Goal: Check status: Check status

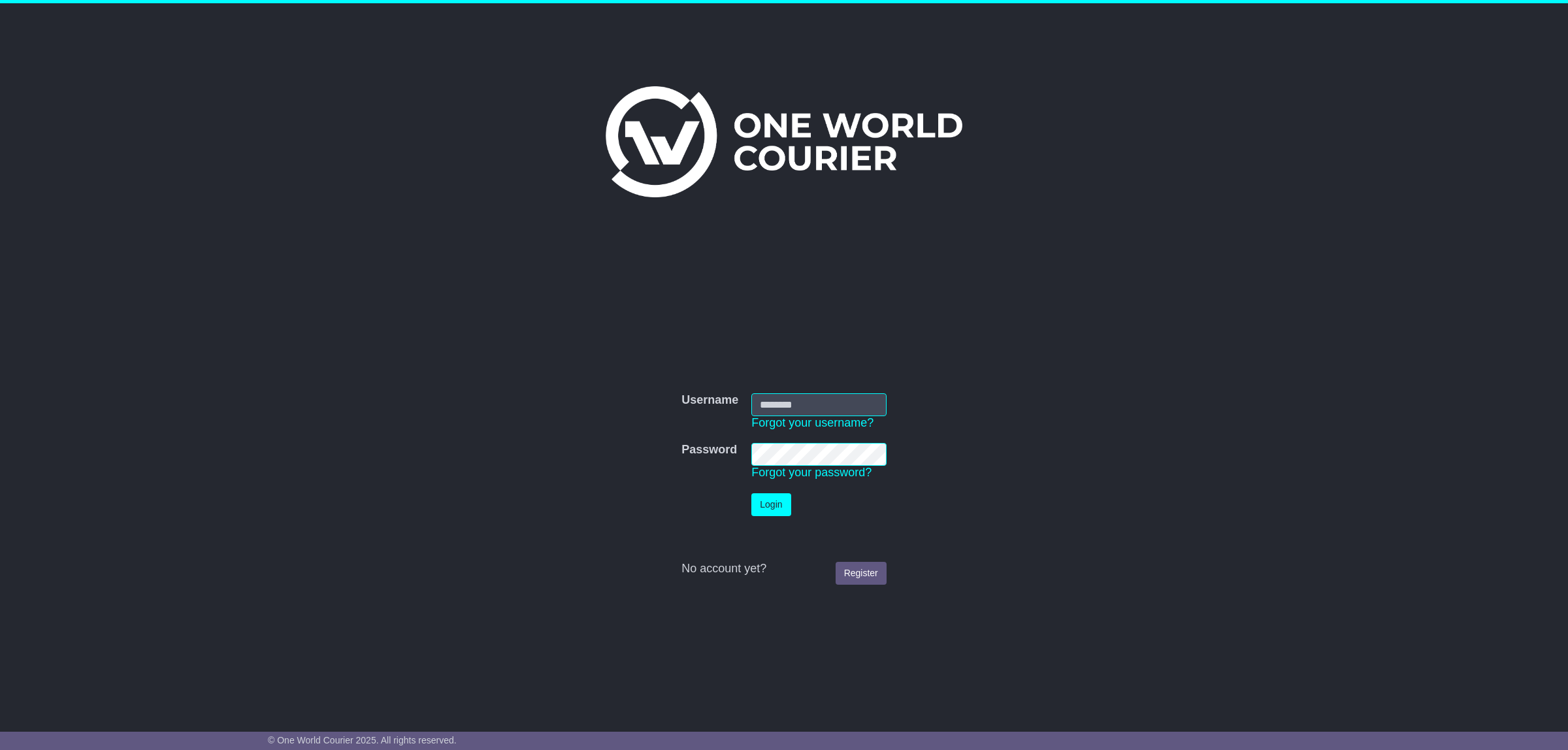
type input "**********"
click at [769, 504] on button "Login" at bounding box center [770, 505] width 39 height 23
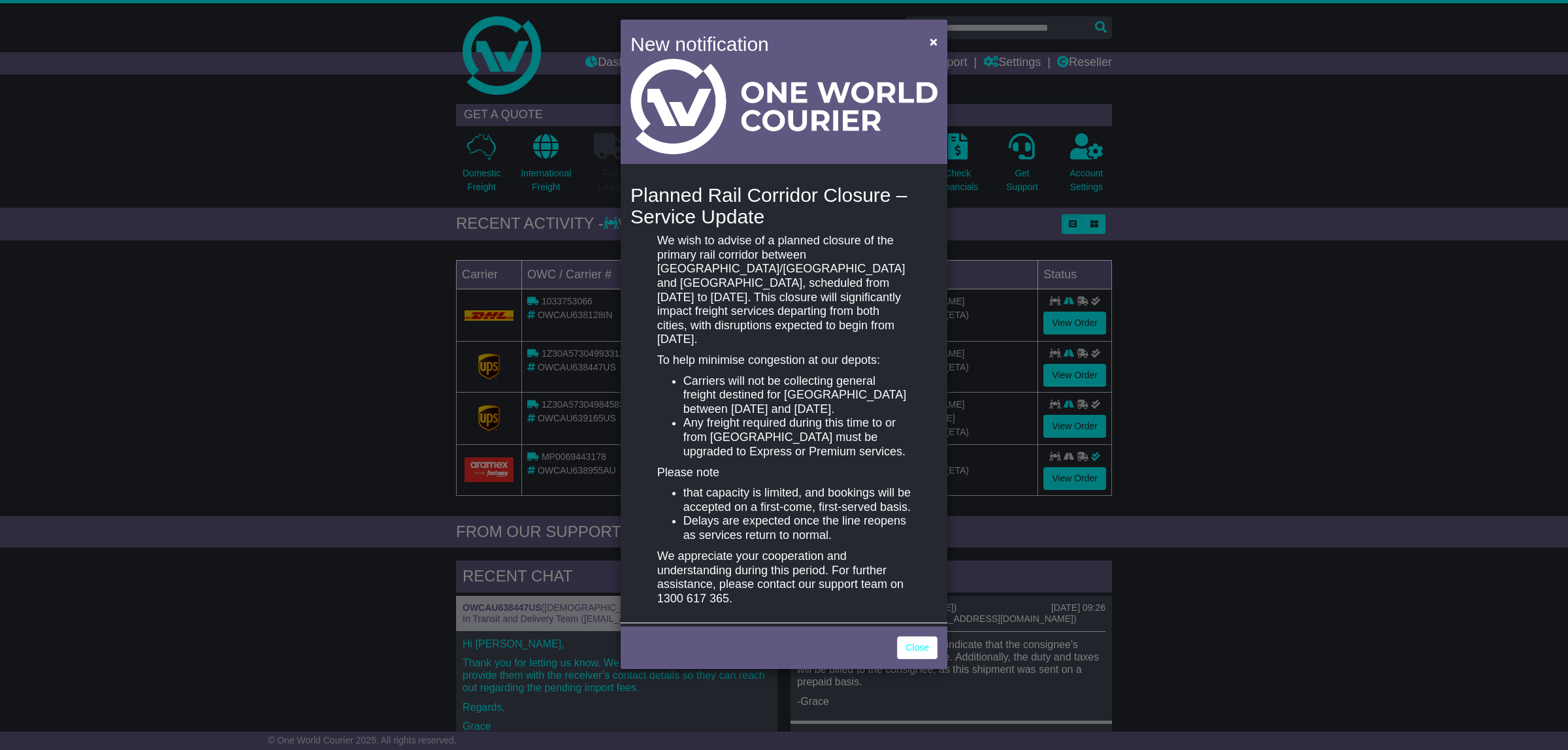
click at [135, 301] on div "New notification × Planned Rail Corridor Closure – Service Update We wish to ad…" at bounding box center [784, 375] width 1568 height 750
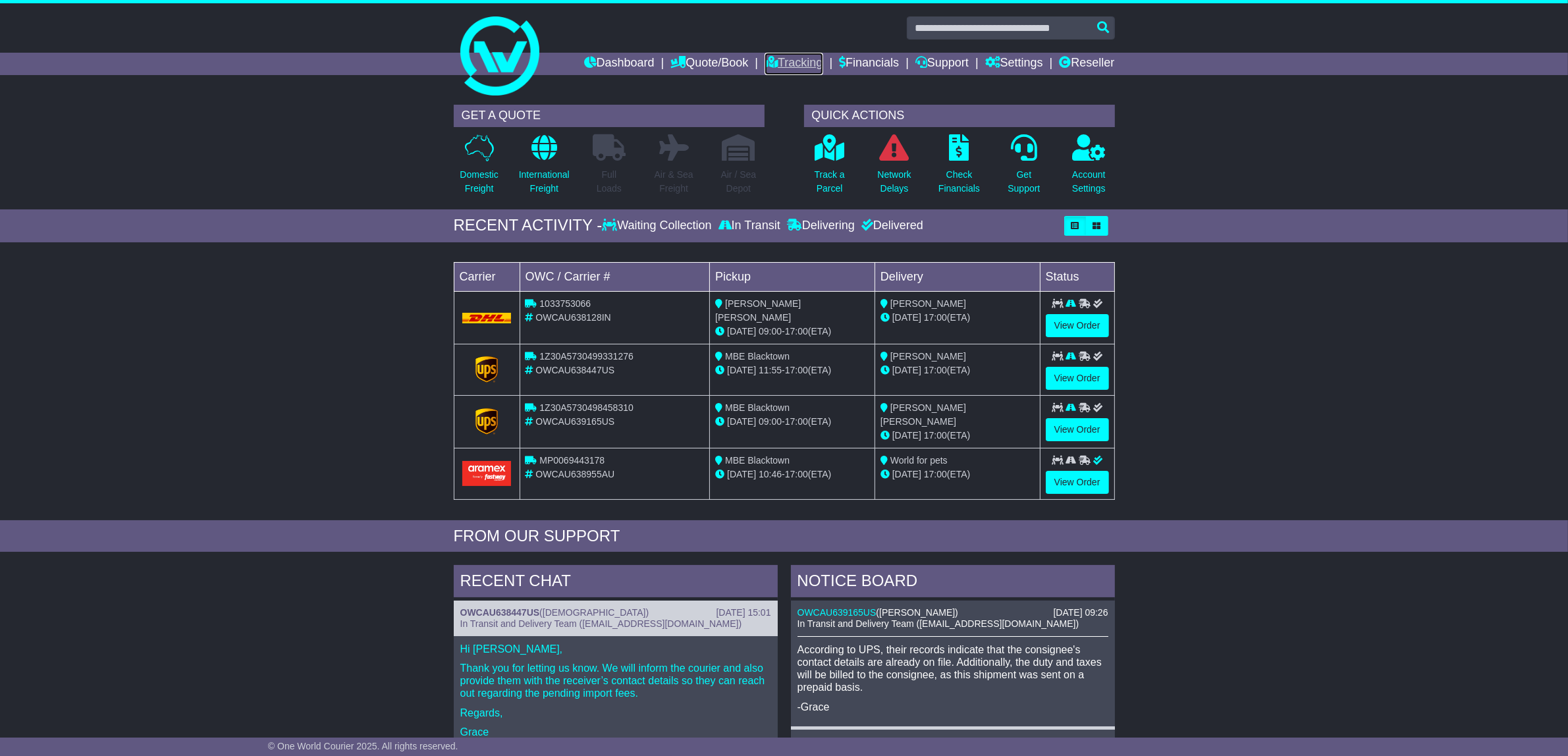
click at [790, 61] on link "Tracking" at bounding box center [793, 64] width 58 height 23
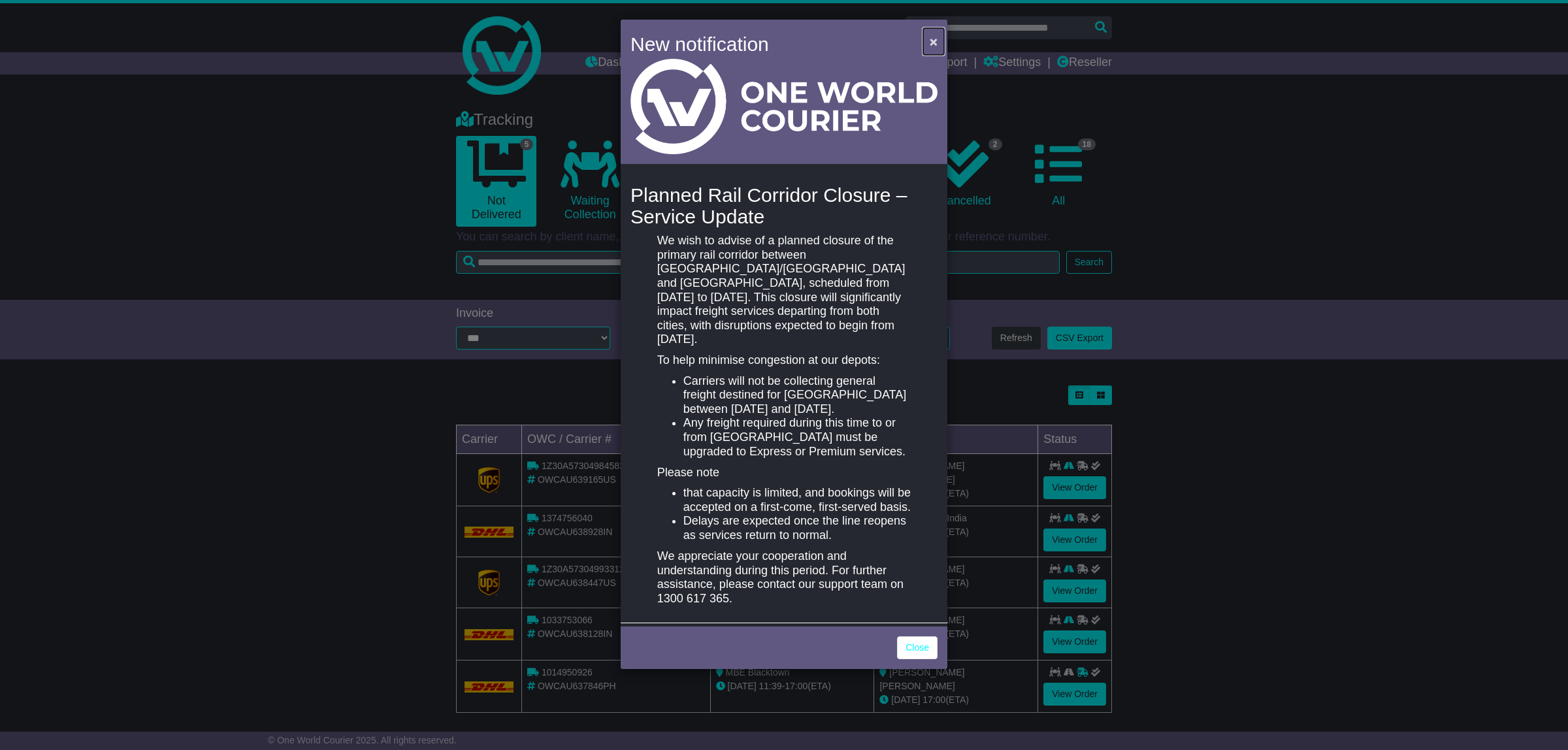
click at [930, 36] on span "×" at bounding box center [933, 42] width 8 height 15
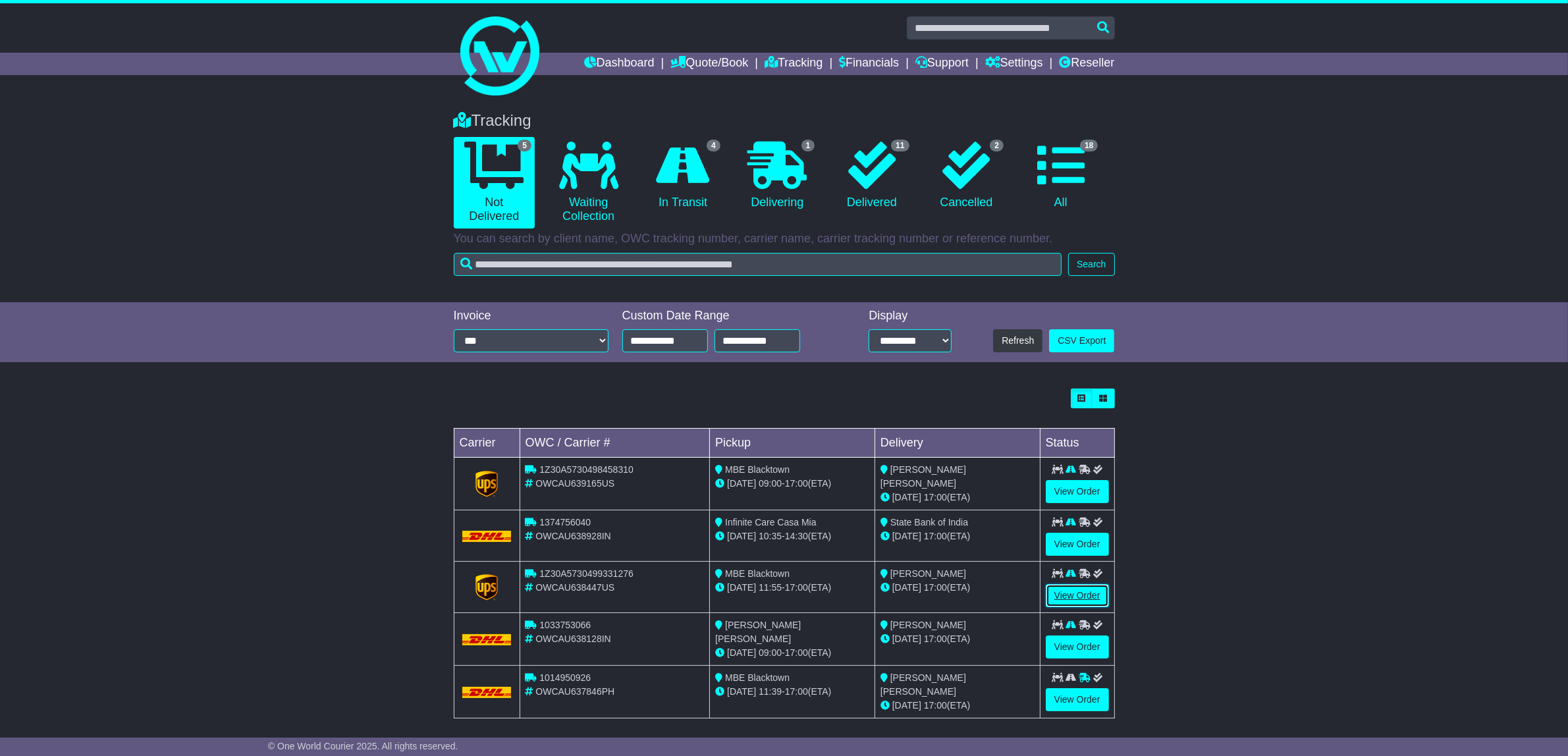
click at [1073, 602] on link "View Order" at bounding box center [1077, 595] width 63 height 23
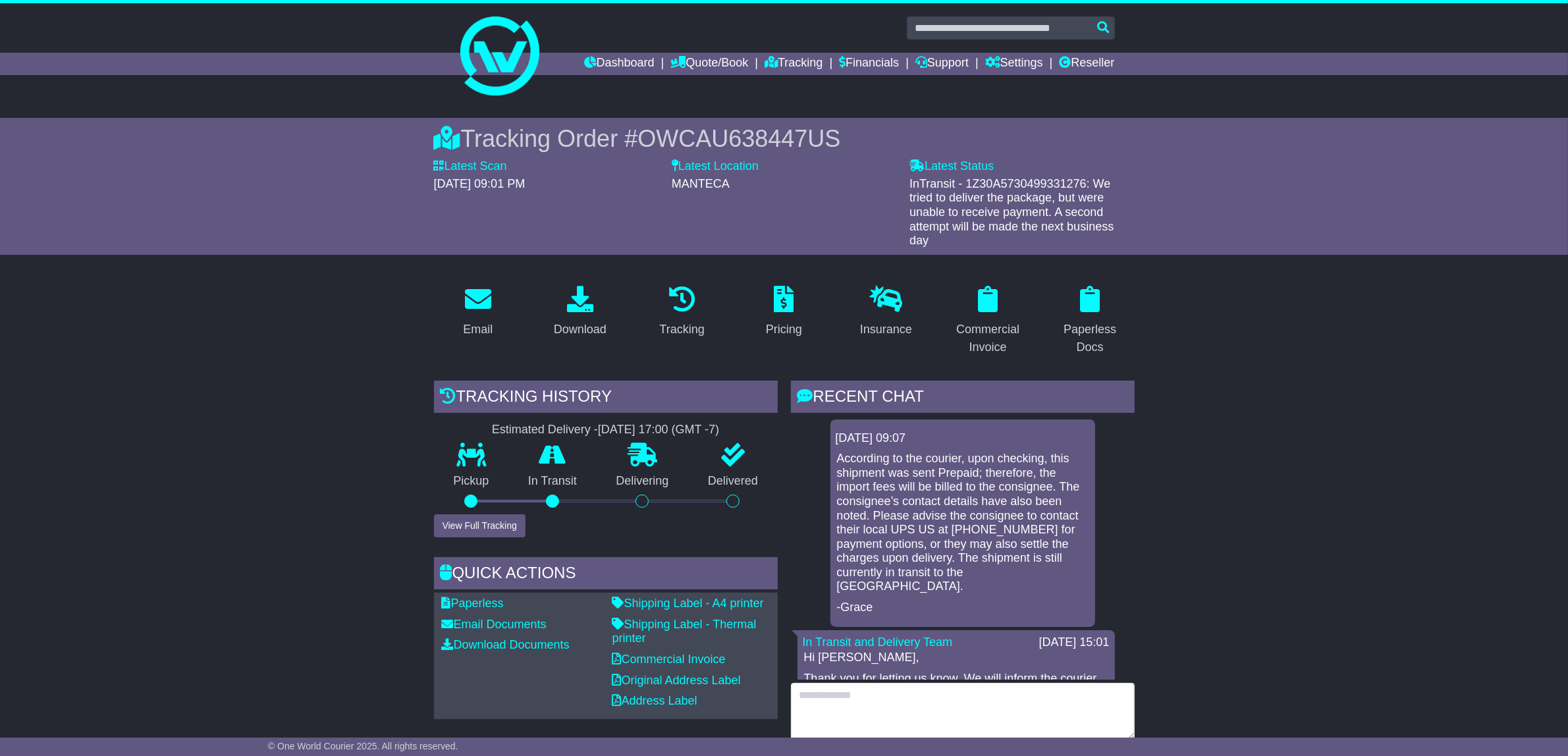
click at [807, 690] on textarea at bounding box center [962, 711] width 344 height 56
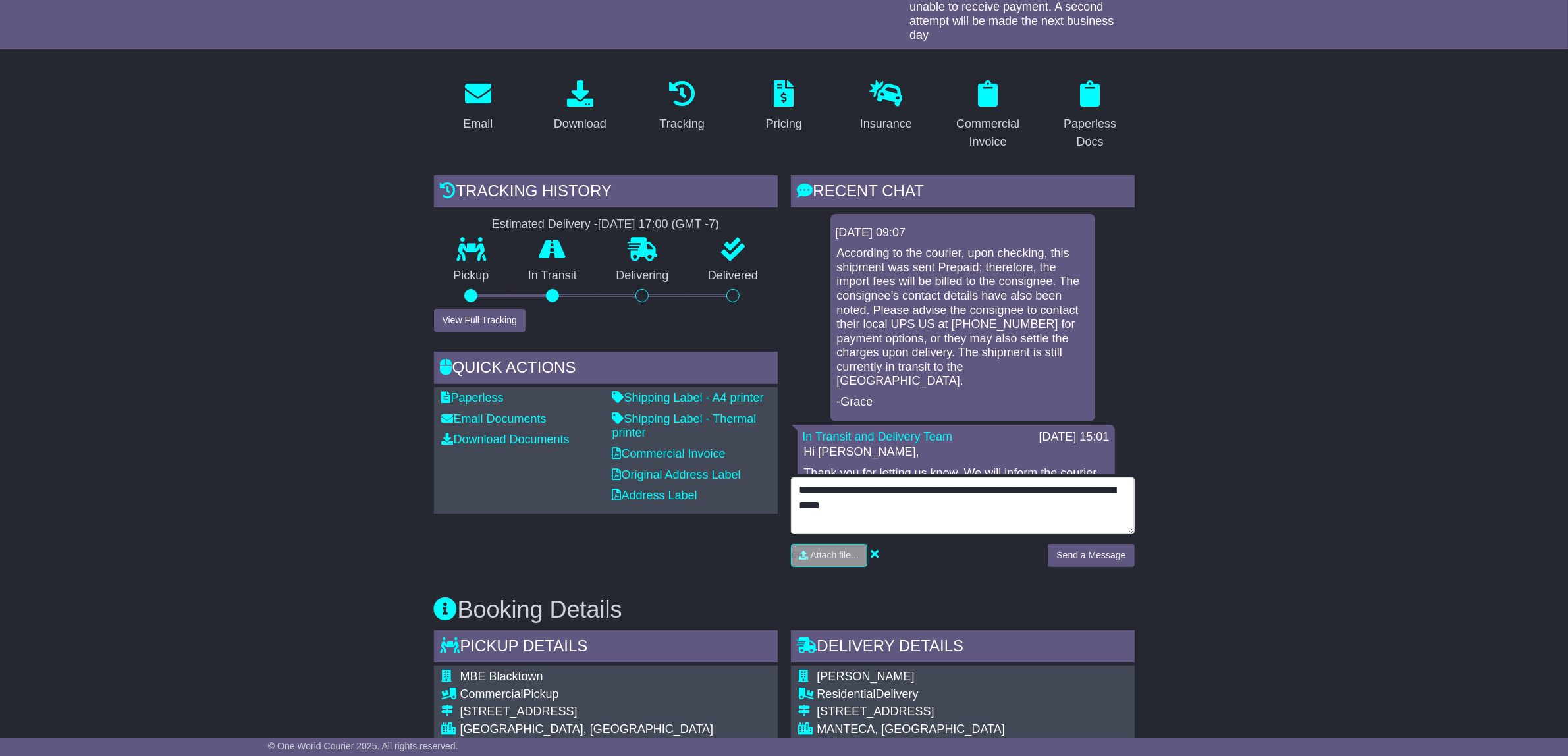
scroll to position [214, 0]
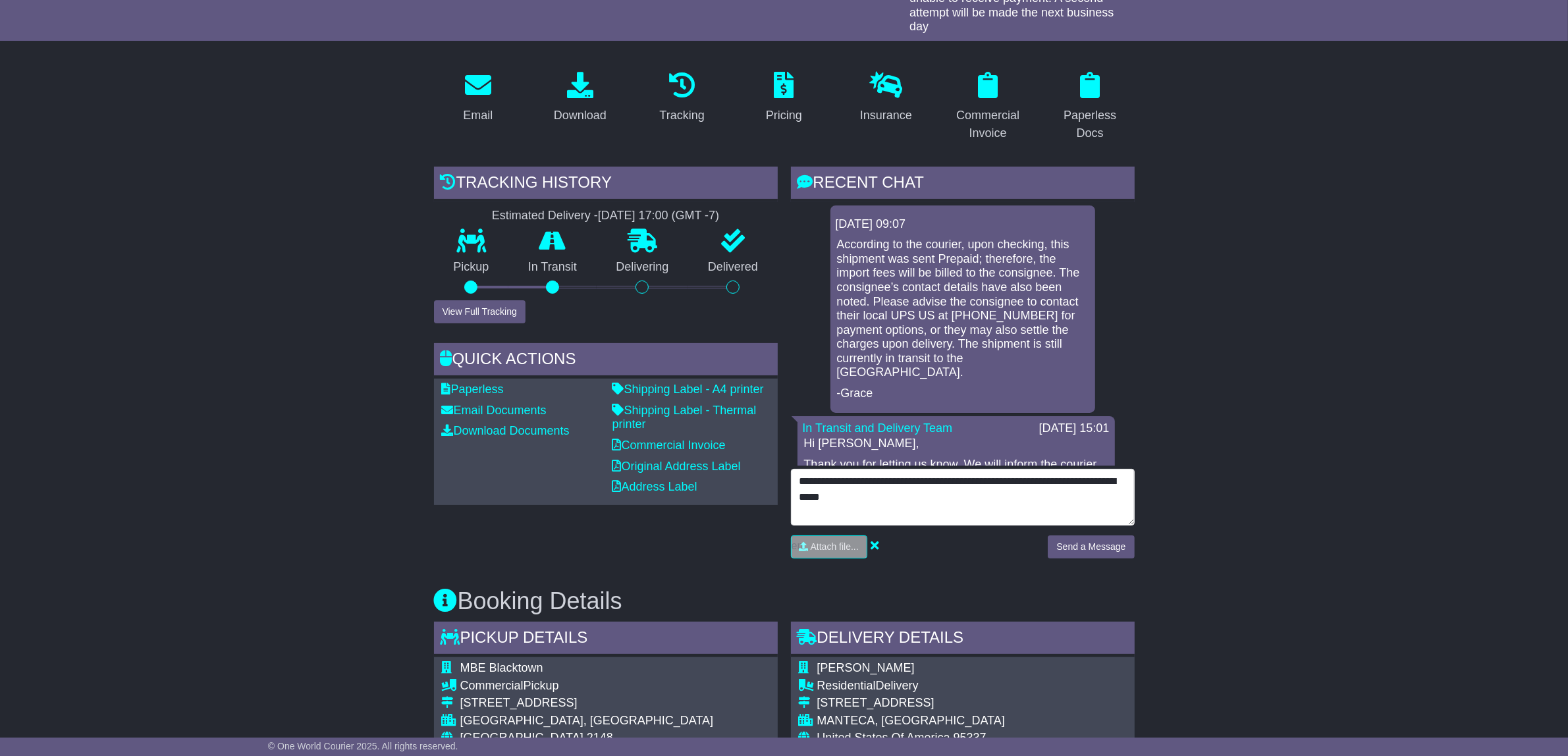
type textarea "**********"
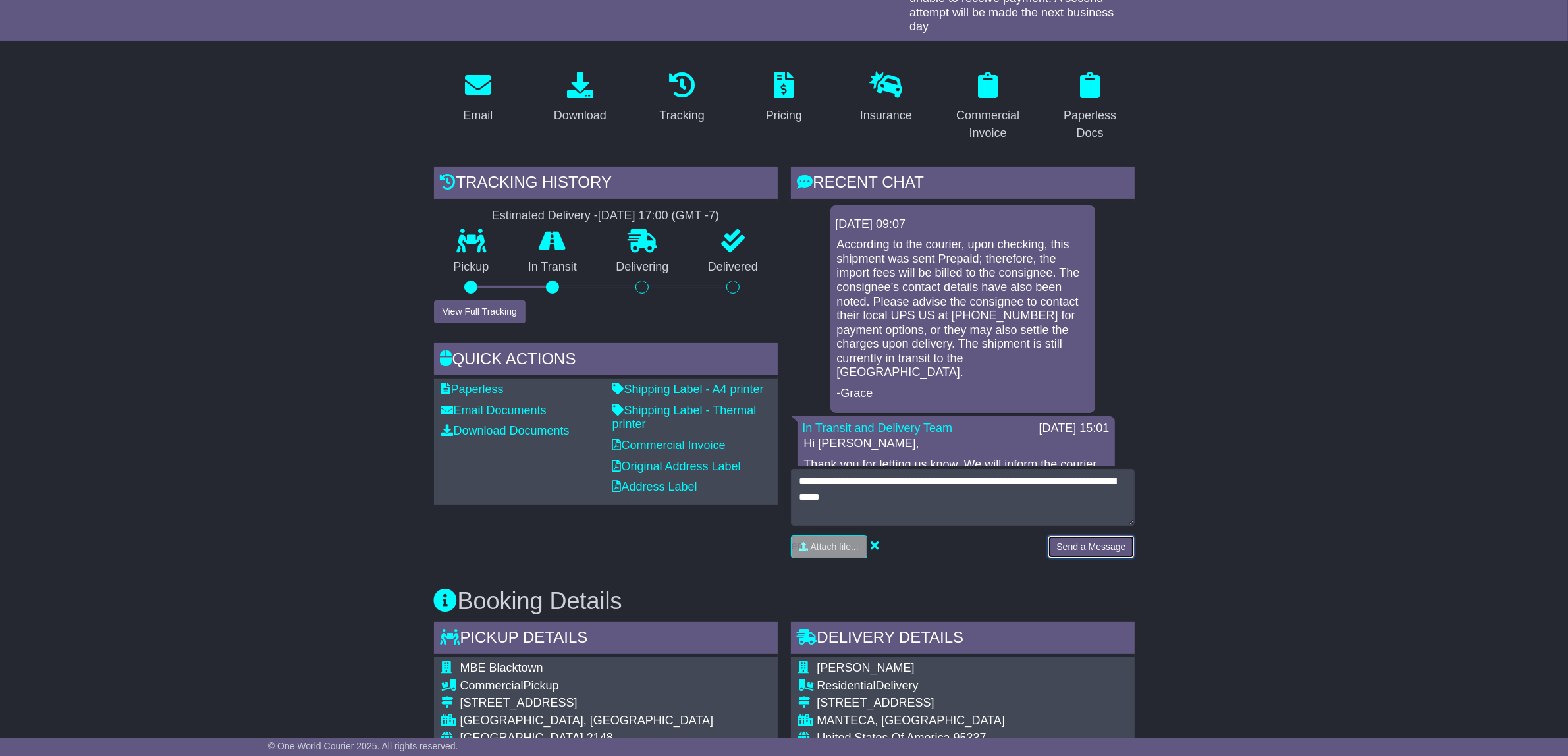
click at [1100, 536] on button "Send a Message" at bounding box center [1091, 547] width 86 height 23
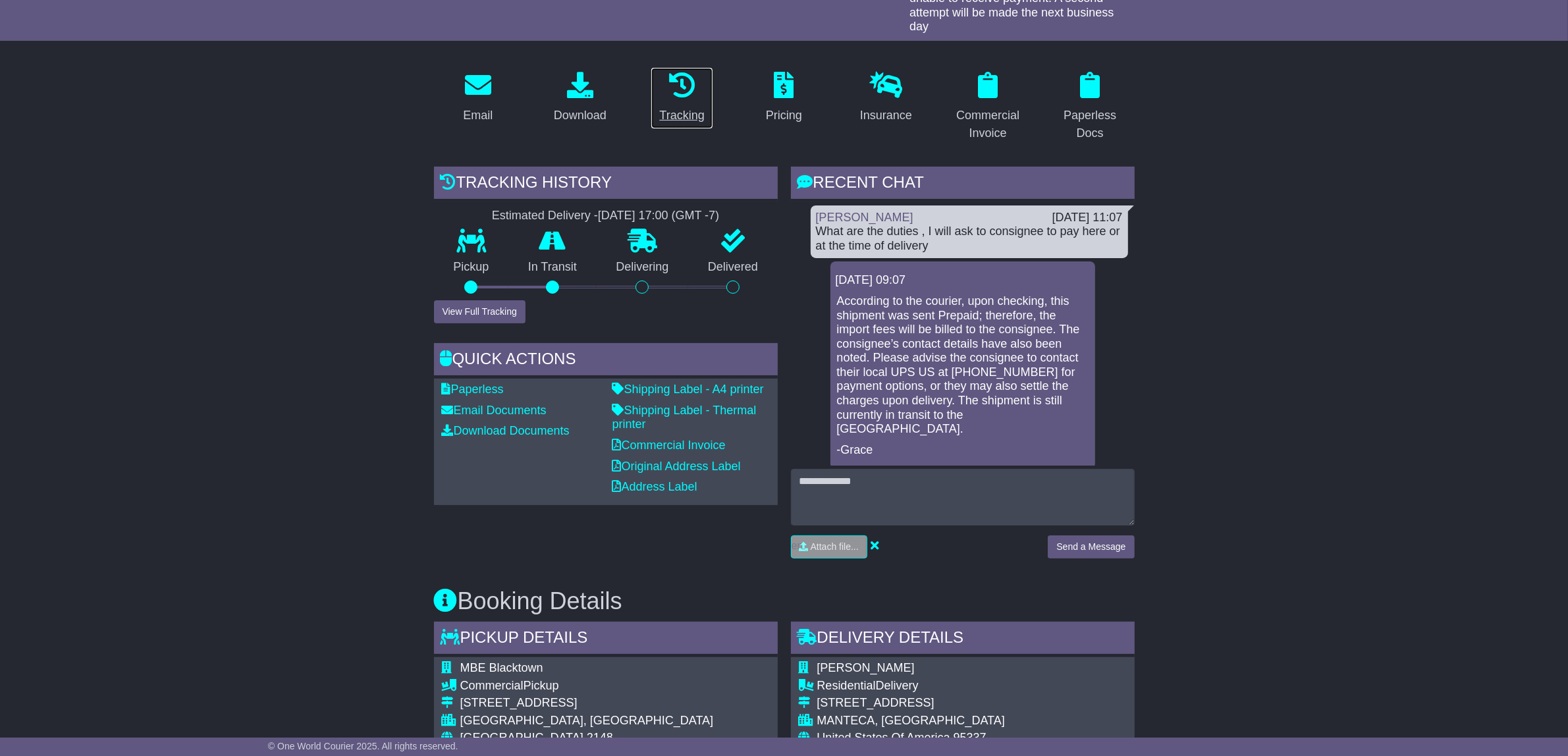
click at [682, 72] on icon at bounding box center [681, 85] width 26 height 26
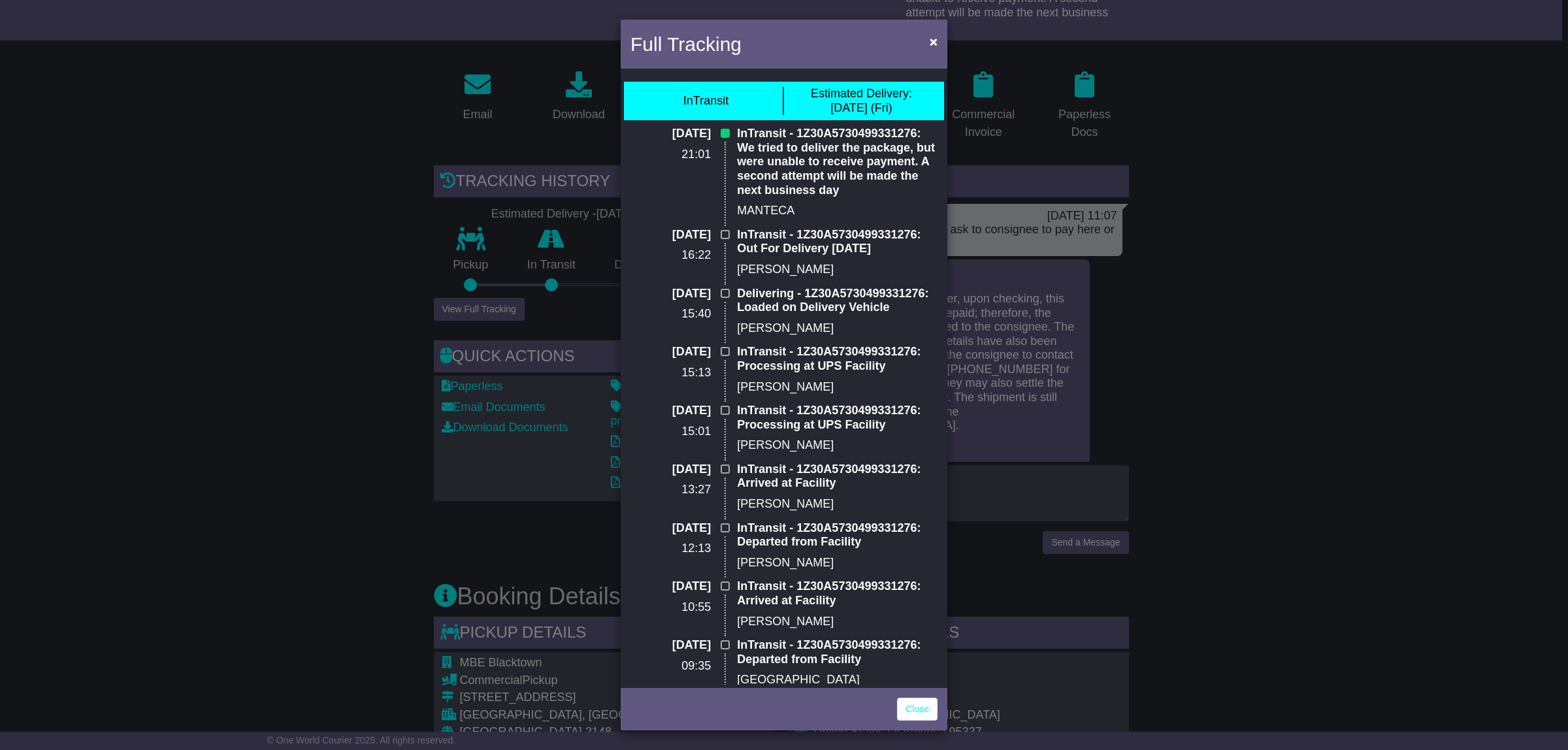
click at [285, 311] on div "Full Tracking × InTransit Estimated Delivery: 29 Aug (Fri) 28 Aug 2025 21:01 In…" at bounding box center [784, 375] width 1568 height 750
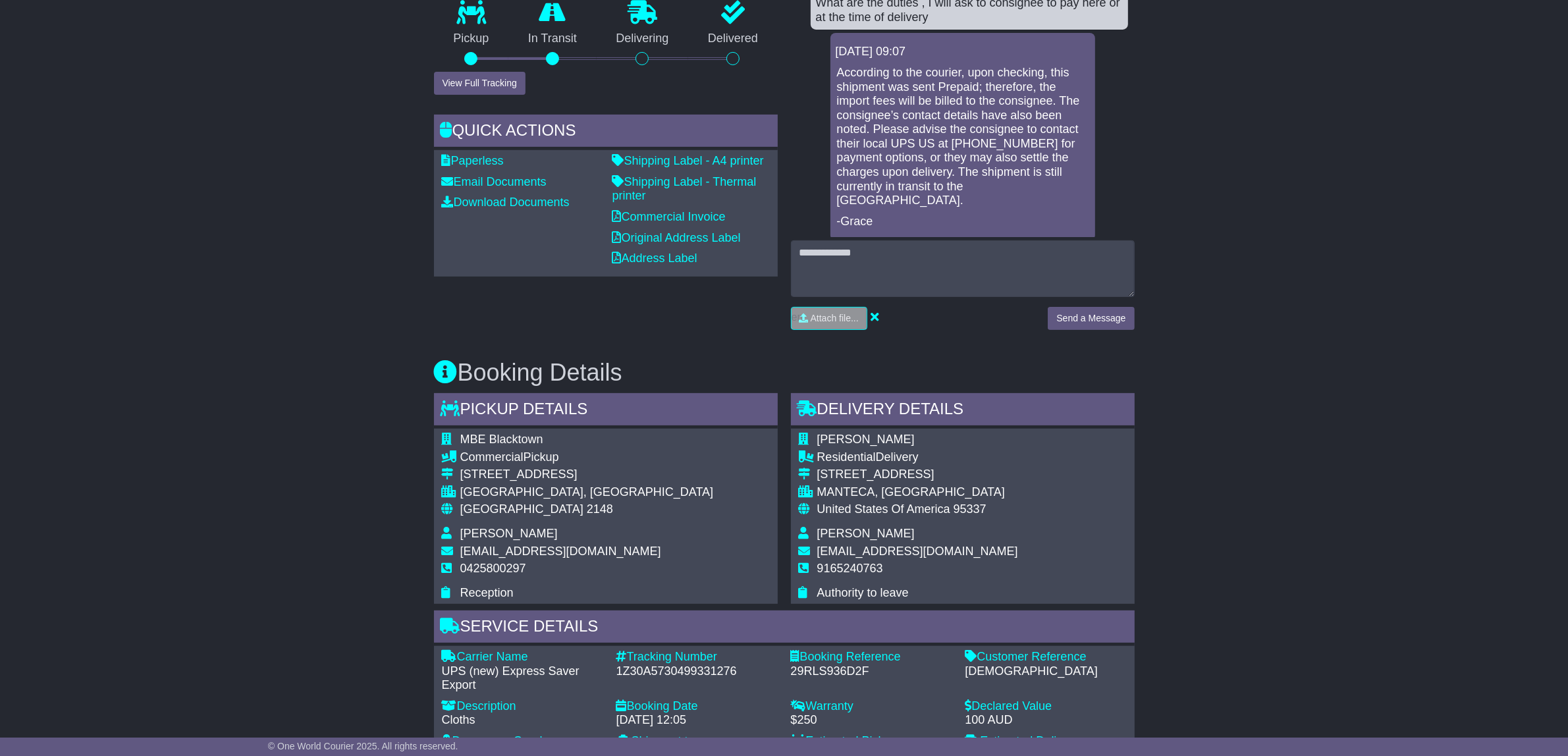
scroll to position [0, 0]
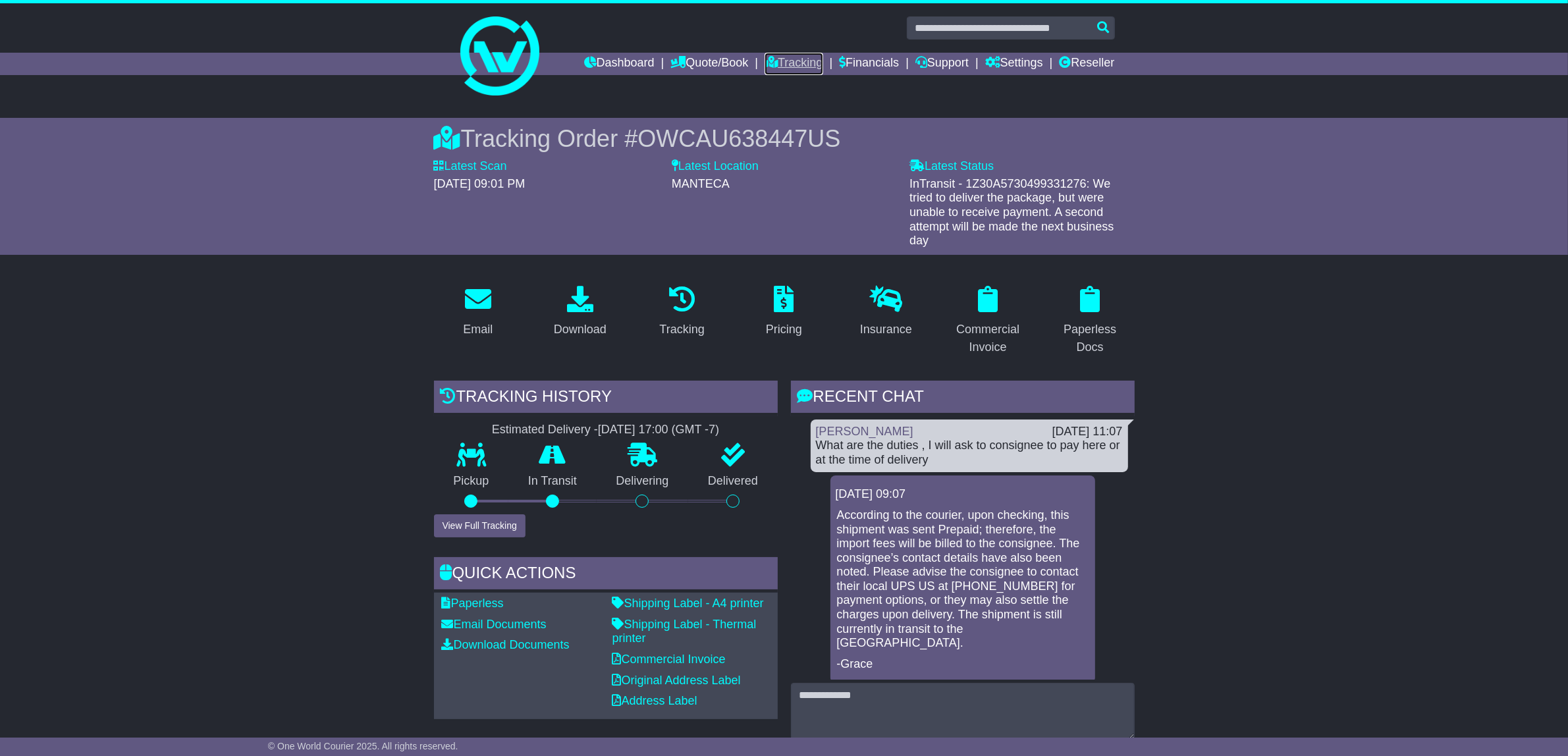
click at [780, 60] on link "Tracking" at bounding box center [793, 64] width 58 height 23
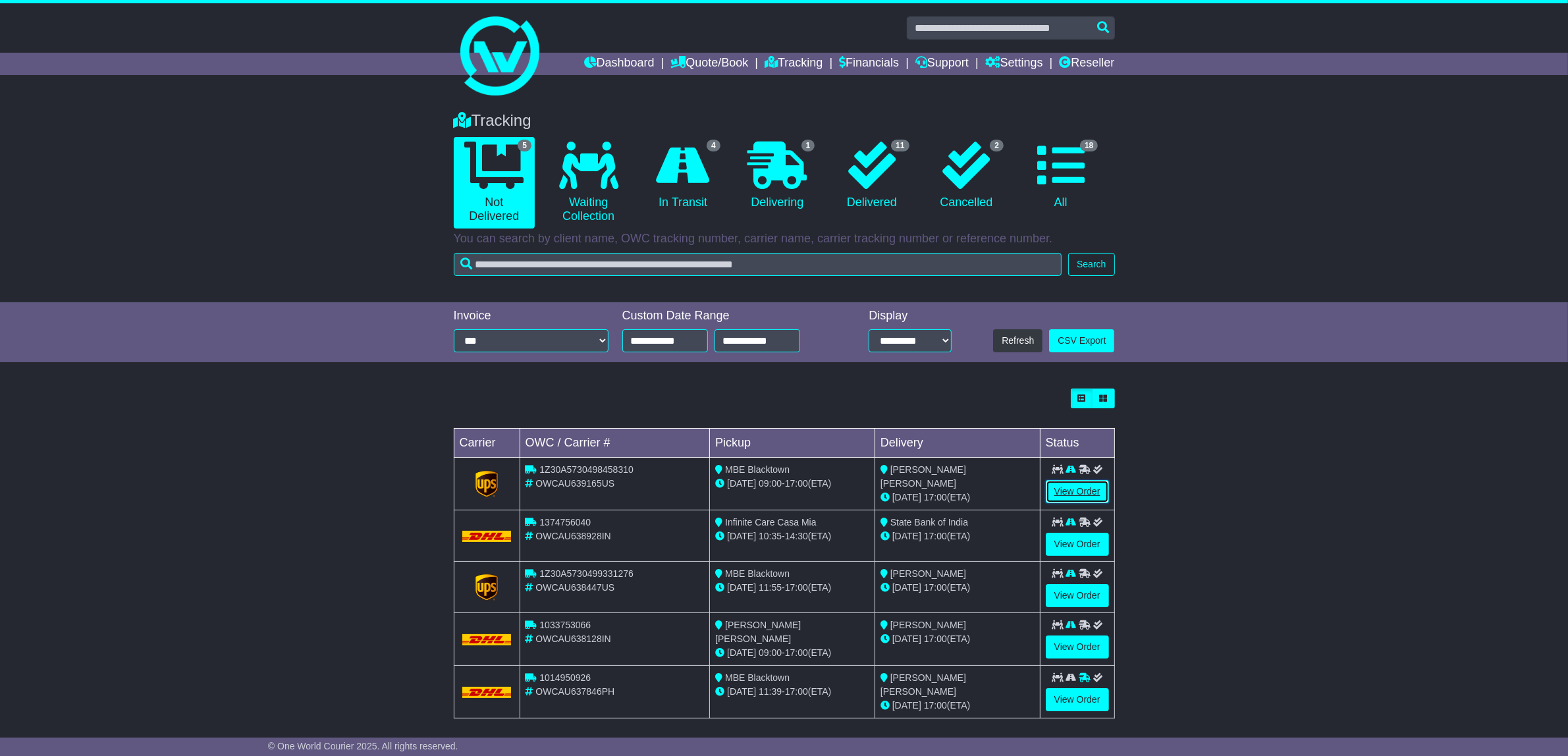
click at [1077, 489] on link "View Order" at bounding box center [1077, 491] width 63 height 23
